Goal: Find specific page/section: Find specific page/section

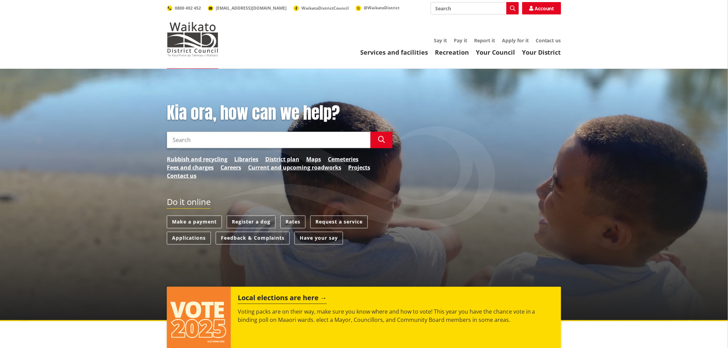
click at [186, 143] on input "Search" at bounding box center [269, 140] width 204 height 17
click at [384, 140] on icon "button" at bounding box center [381, 139] width 7 height 7
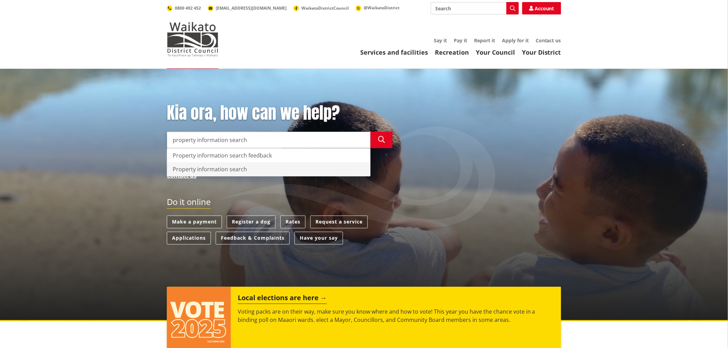
click at [243, 165] on div "Property information search" at bounding box center [268, 169] width 203 height 14
type input "Property information search"
click at [242, 171] on div "Property information search" at bounding box center [268, 169] width 203 height 14
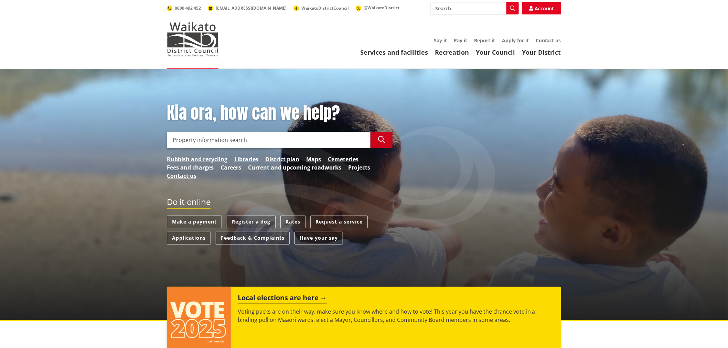
click at [383, 137] on icon "button" at bounding box center [381, 139] width 7 height 7
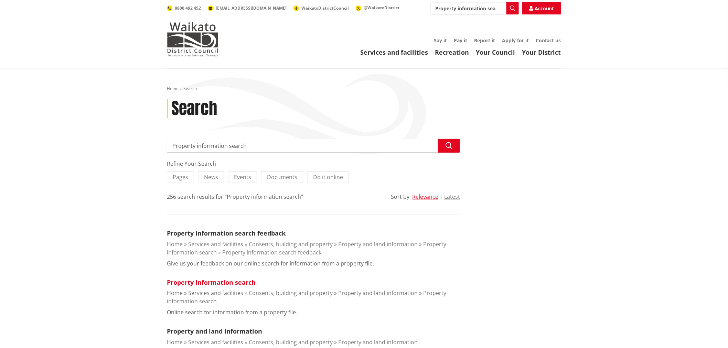
click at [217, 281] on link "Property information search" at bounding box center [211, 282] width 89 height 8
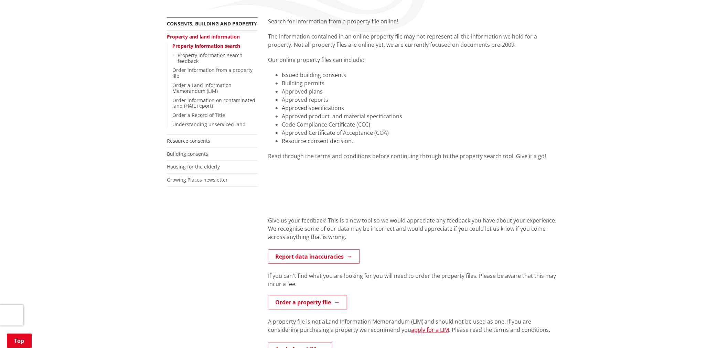
scroll to position [115, 0]
